Goal: Book appointment/travel/reservation

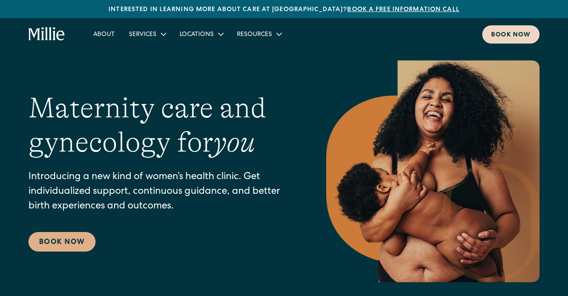
click at [527, 33] on div "Book now" at bounding box center [511, 35] width 40 height 9
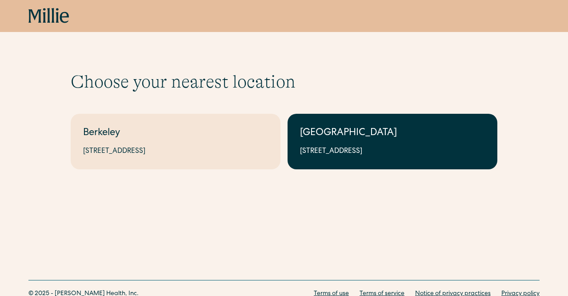
click at [388, 144] on link "South Bay 1471 Saratoga Ave, Suite 101, San Jose, CA 95129" at bounding box center [393, 142] width 210 height 56
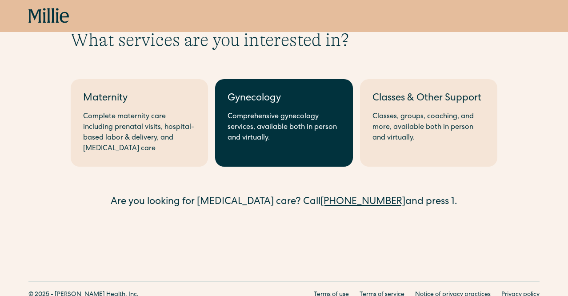
scroll to position [54, 0]
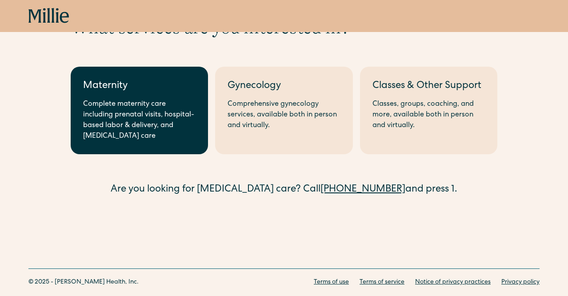
click at [183, 125] on div "Complete maternity care including prenatal visits, hospital-based labor & deliv…" at bounding box center [139, 120] width 113 height 43
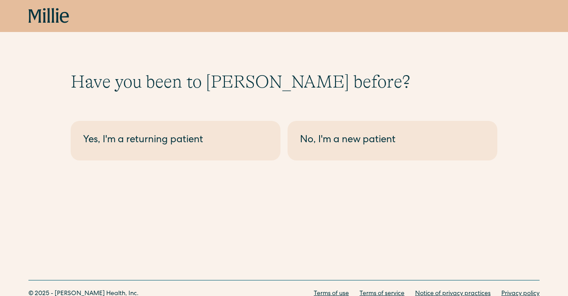
scroll to position [12, 0]
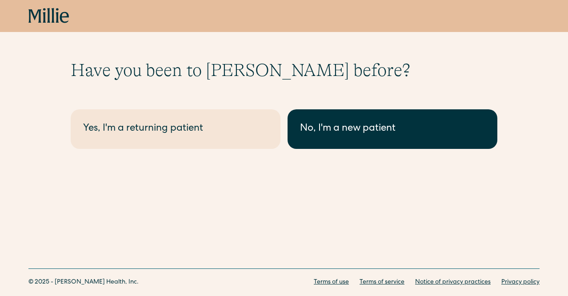
click at [359, 123] on div "No, I'm a new patient" at bounding box center [392, 129] width 185 height 15
